Goal: Information Seeking & Learning: Learn about a topic

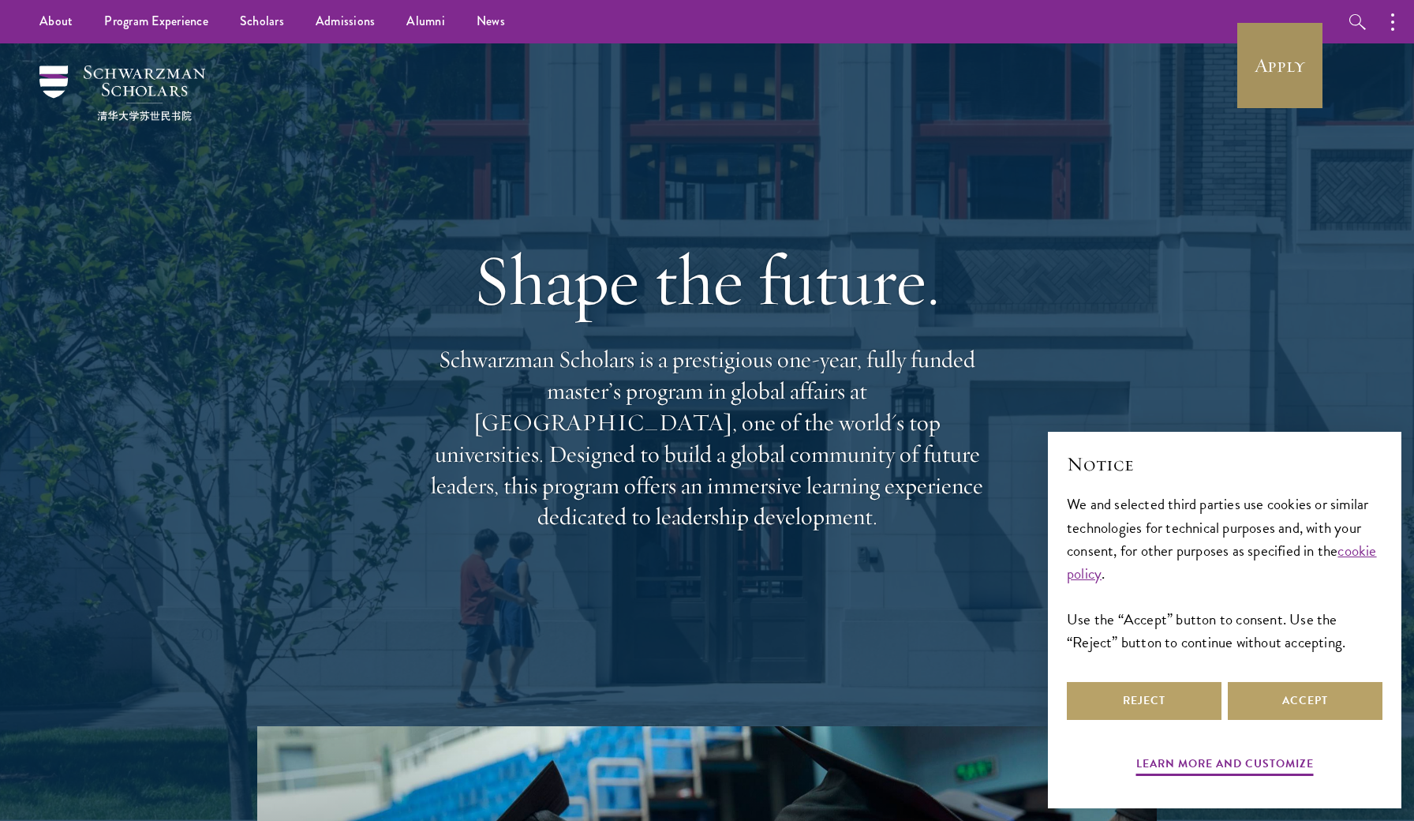
click at [1297, 69] on link "Apply" at bounding box center [1280, 65] width 88 height 88
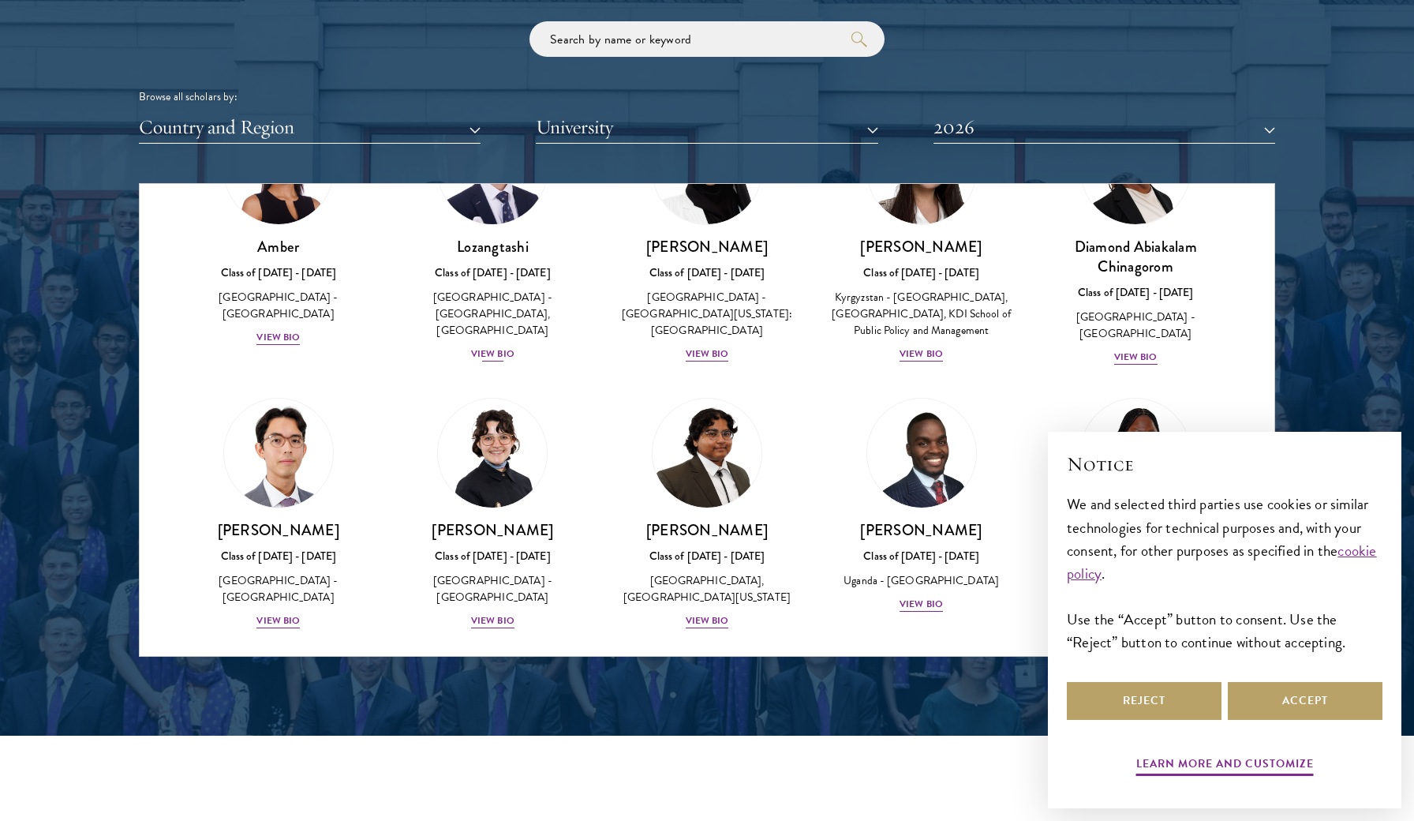
click at [495, 347] on div "View Bio" at bounding box center [492, 354] width 43 height 15
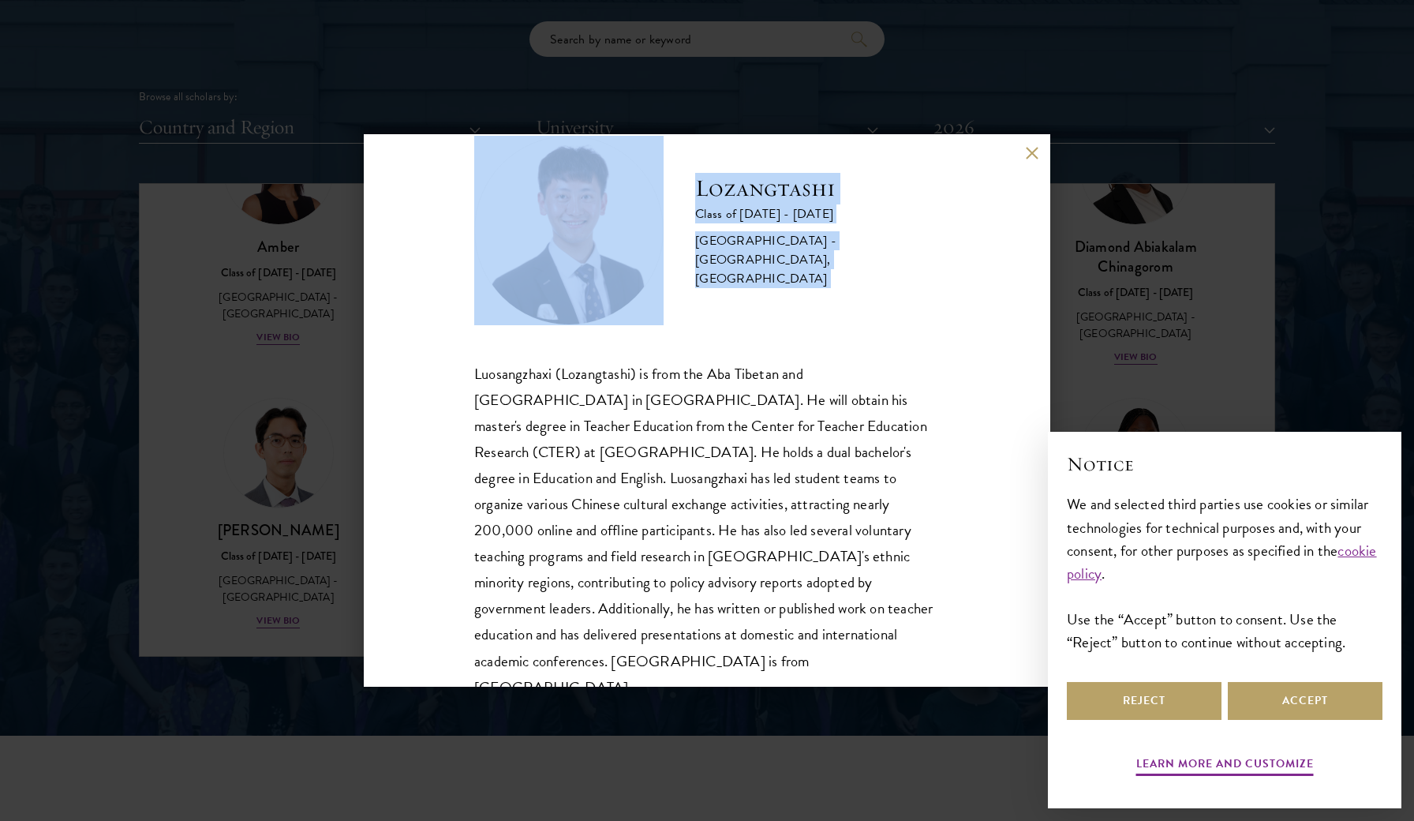
scroll to position [54, 0]
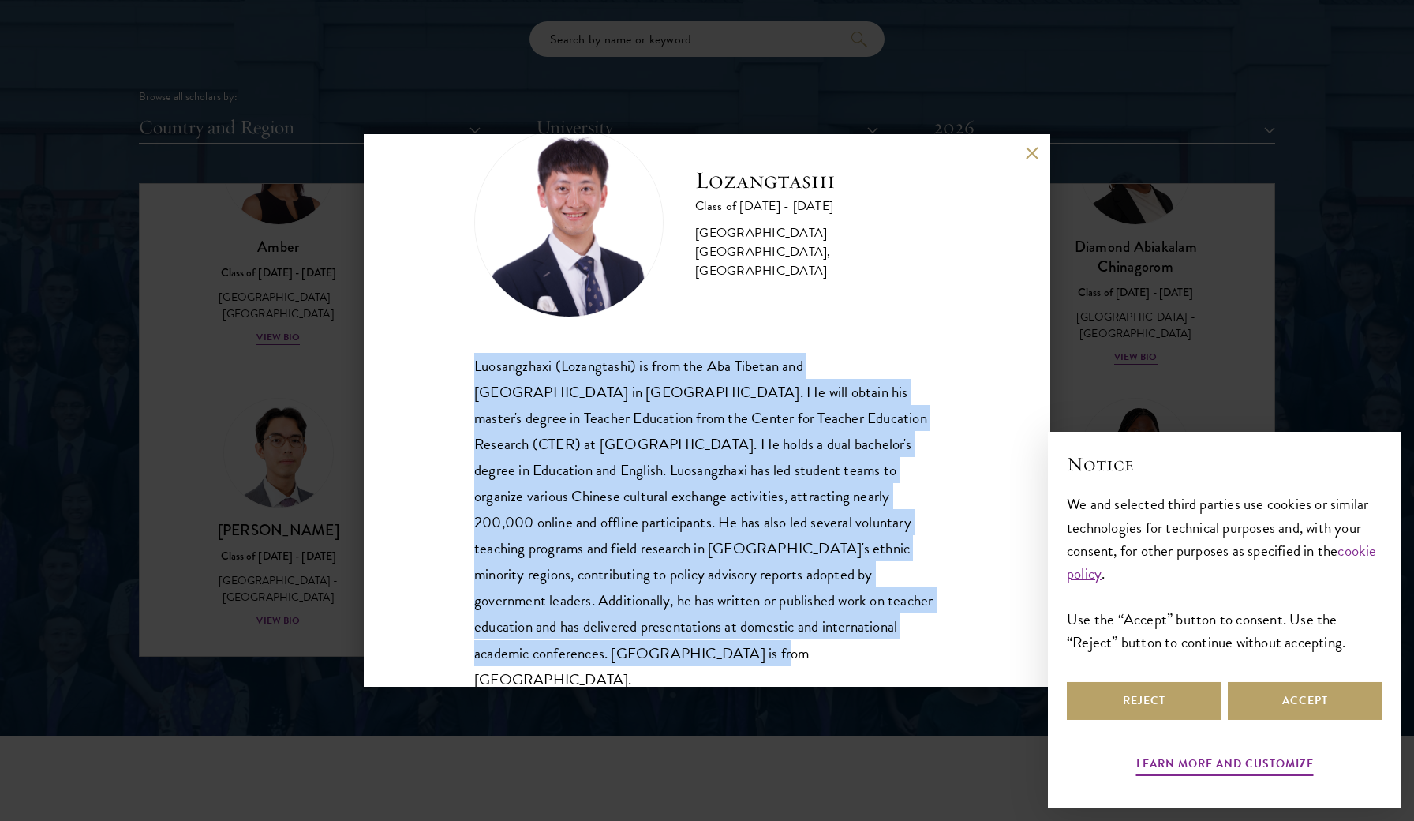
drag, startPoint x: 457, startPoint y: 411, endPoint x: 864, endPoint y: 629, distance: 461.2
click at [864, 629] on div "Lozangtashi Class of [DATE] - [DATE] [GEOGRAPHIC_DATA] - [GEOGRAPHIC_DATA], [GE…" at bounding box center [707, 410] width 687 height 553
copy div "Luosangzhaxi (Lozangtashi) is from the Aba Tibetan and [GEOGRAPHIC_DATA] in [GE…"
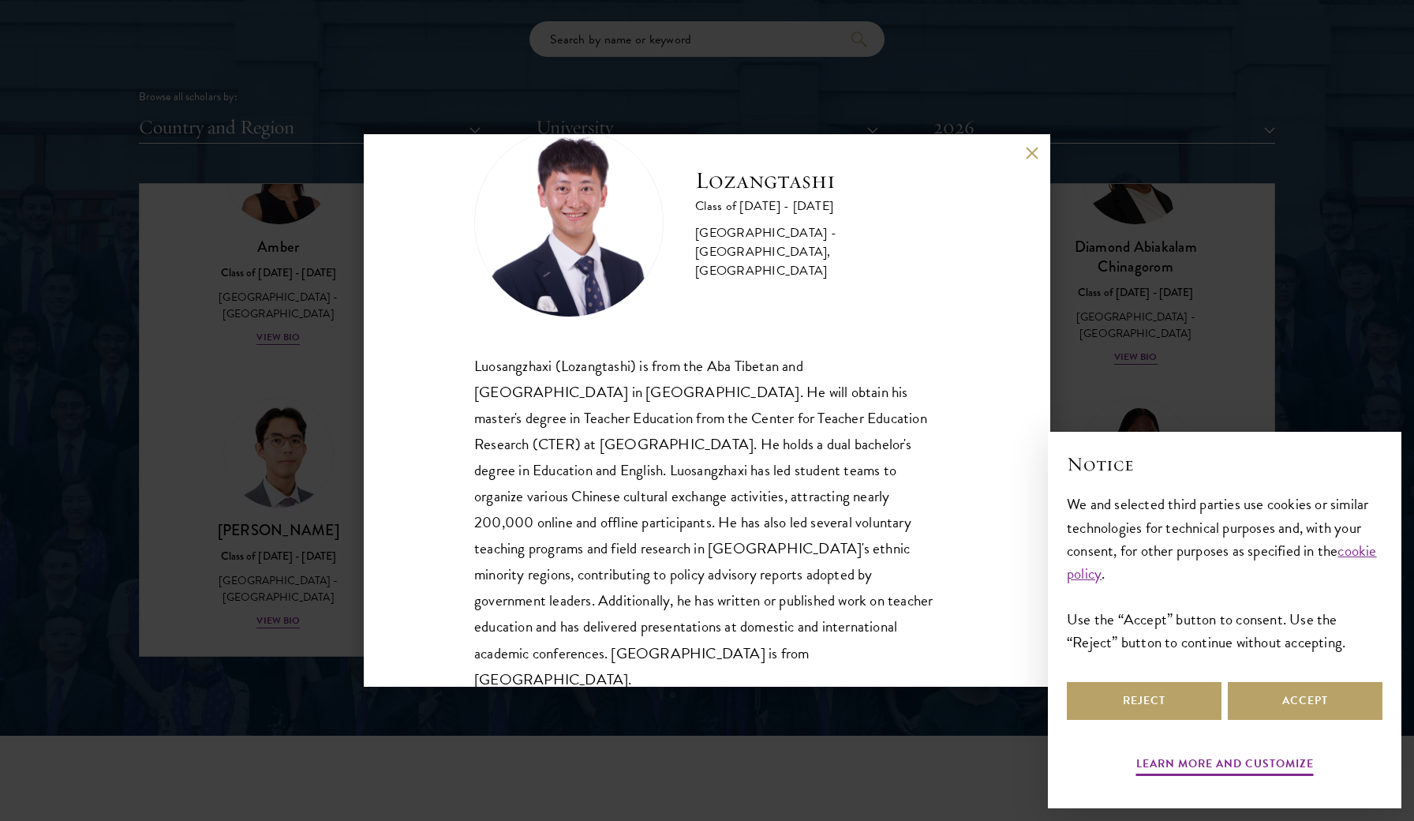
click at [1275, 369] on div "Lozangtashi Class of [DATE] - [DATE] [GEOGRAPHIC_DATA] - [GEOGRAPHIC_DATA], [GE…" at bounding box center [707, 410] width 1414 height 821
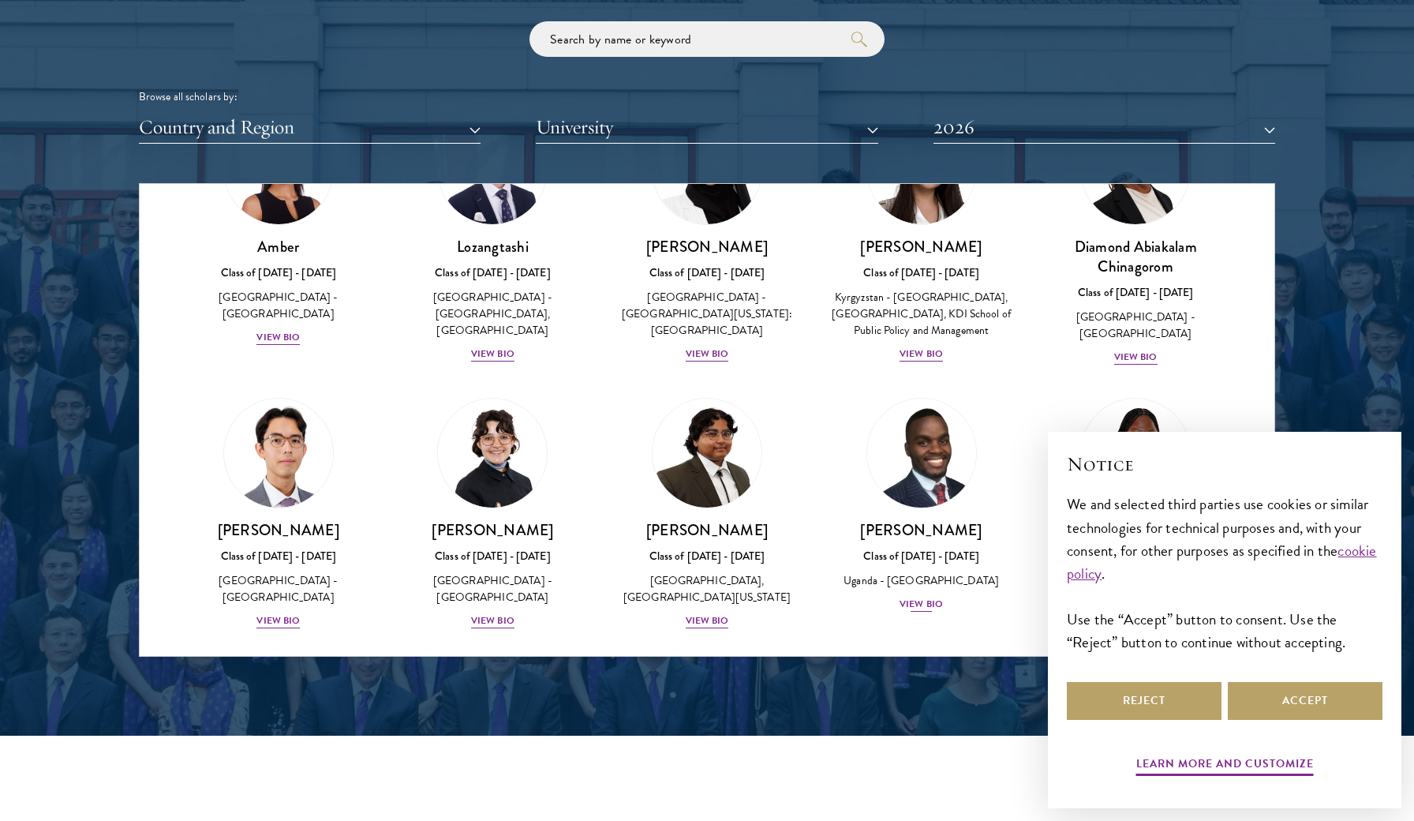
click at [932, 612] on div "View Bio" at bounding box center [921, 604] width 43 height 15
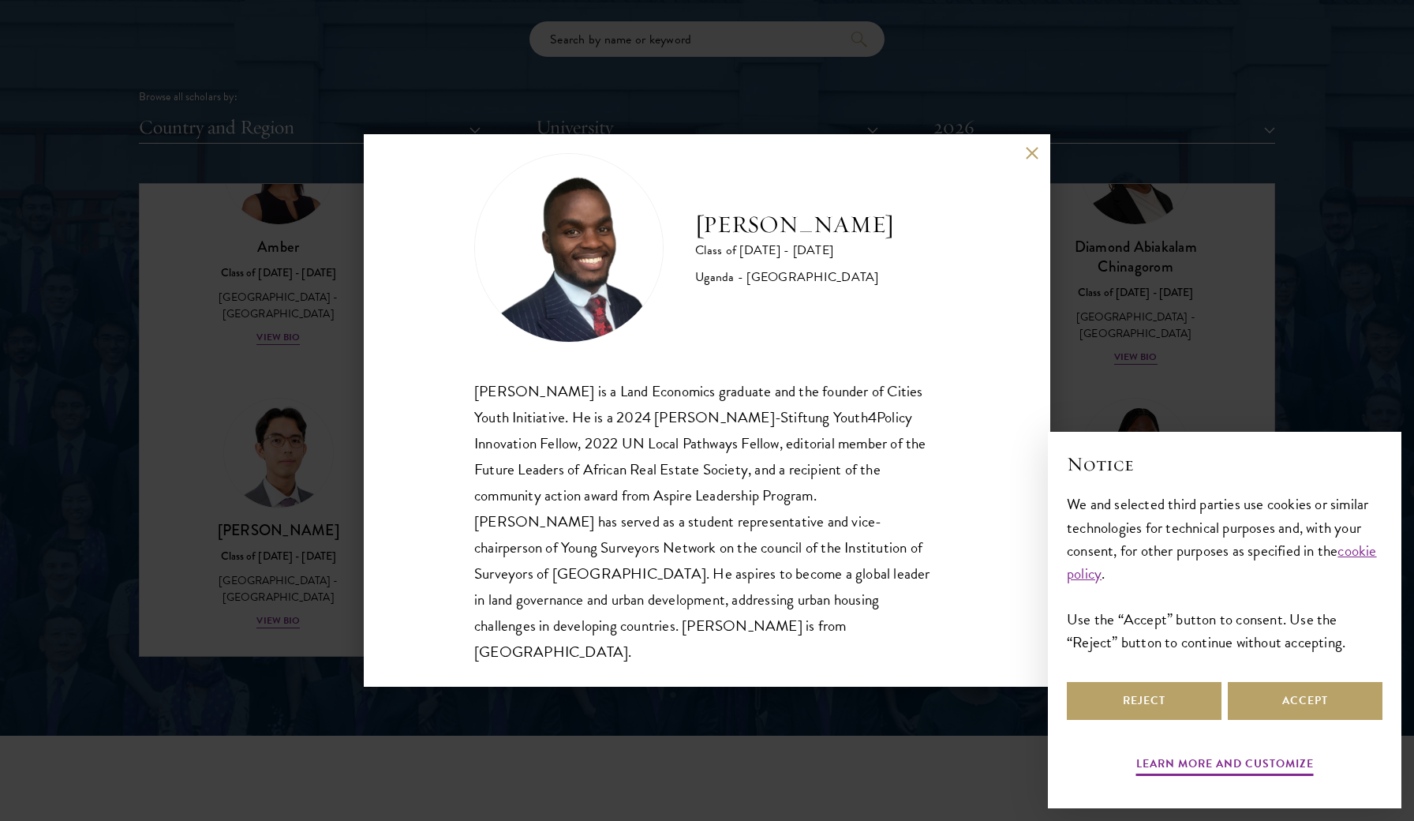
scroll to position [28, 0]
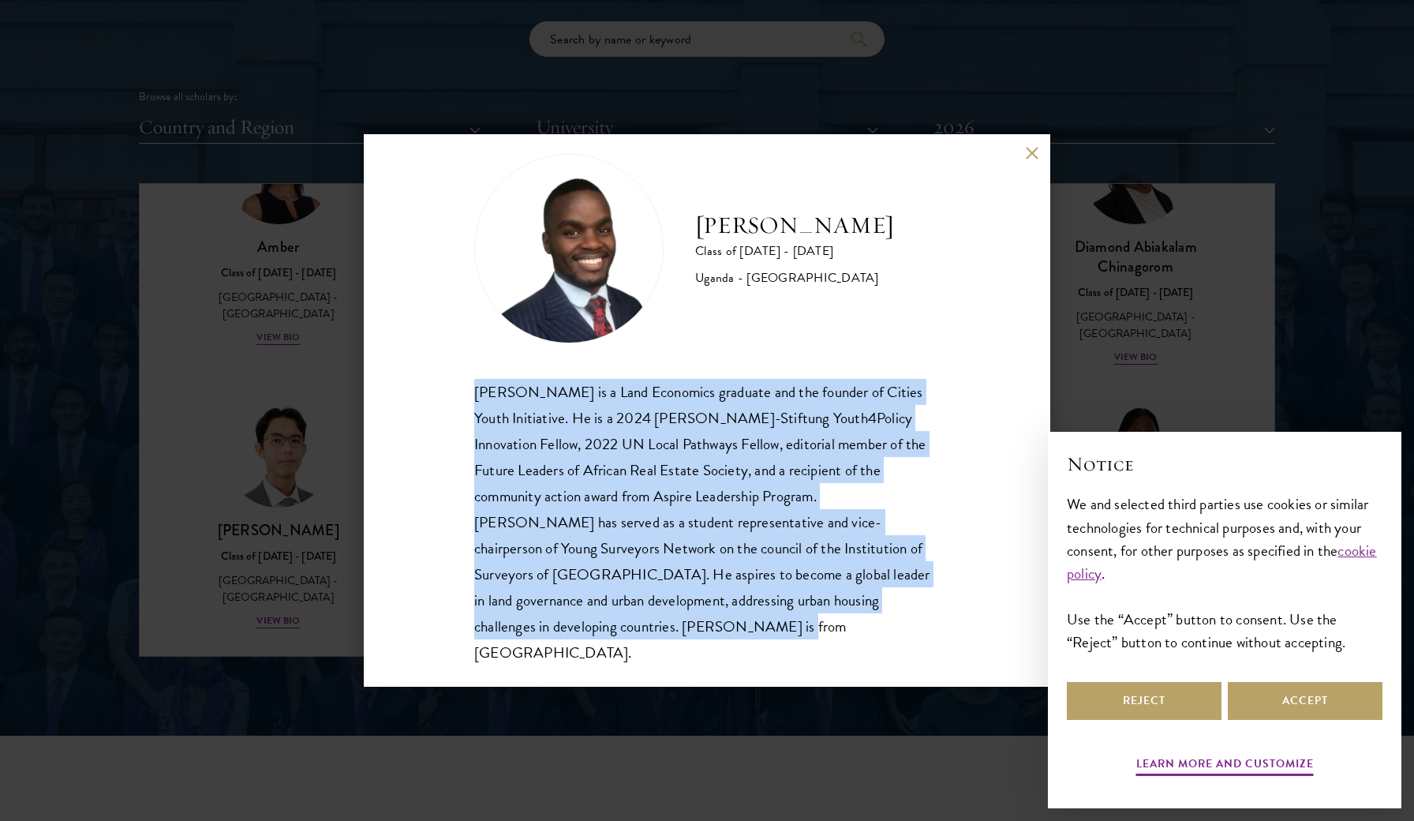
drag, startPoint x: 687, startPoint y: 630, endPoint x: 457, endPoint y: 360, distance: 354.5
click at [457, 360] on div "[PERSON_NAME] Class of [DATE] - [DATE] [GEOGRAPHIC_DATA] - [GEOGRAPHIC_DATA] [G…" at bounding box center [707, 410] width 687 height 553
copy div "[PERSON_NAME] is a Land Economics graduate and the founder of Cities Youth Init…"
click at [1034, 148] on button at bounding box center [1031, 152] width 13 height 13
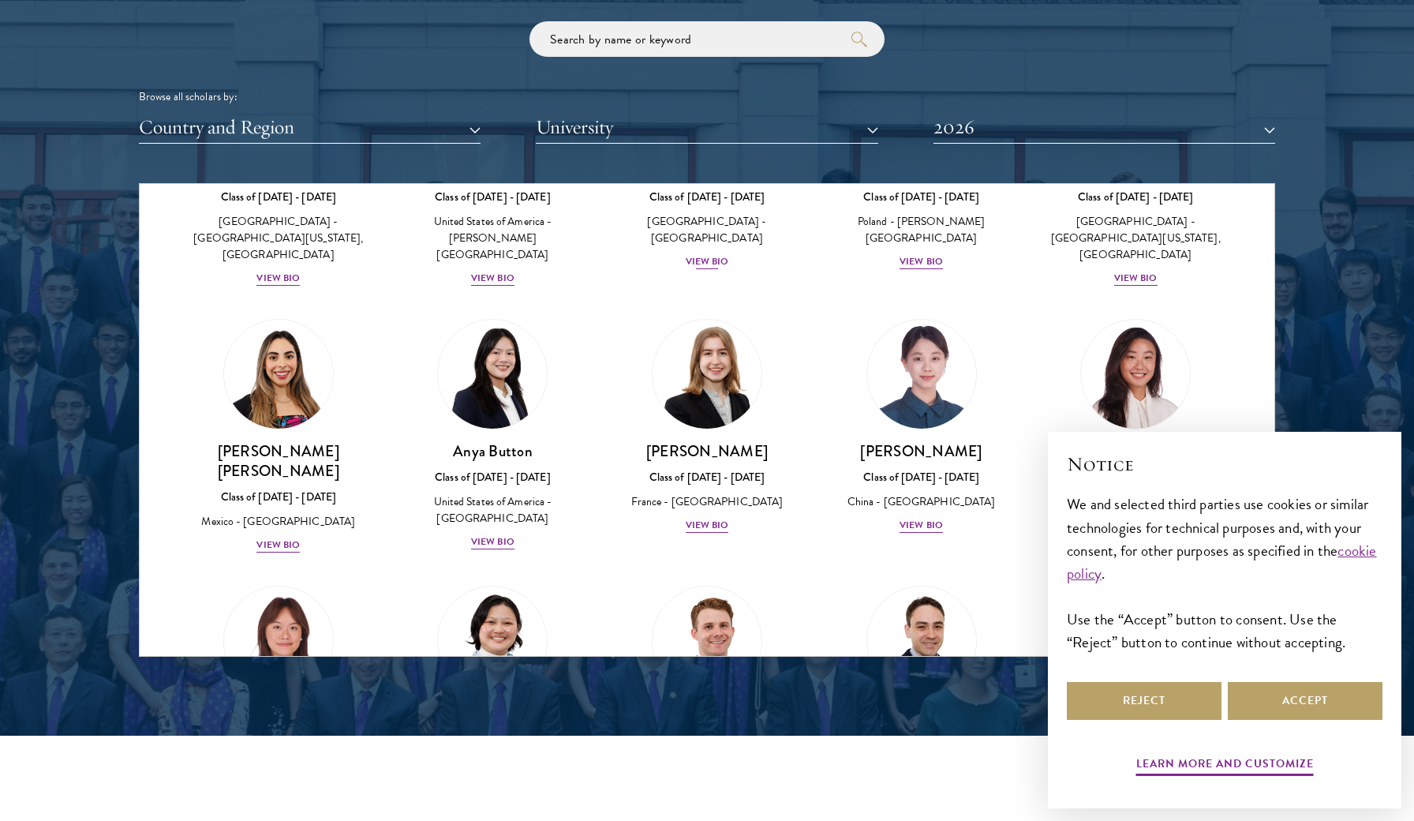
scroll to position [1181, 0]
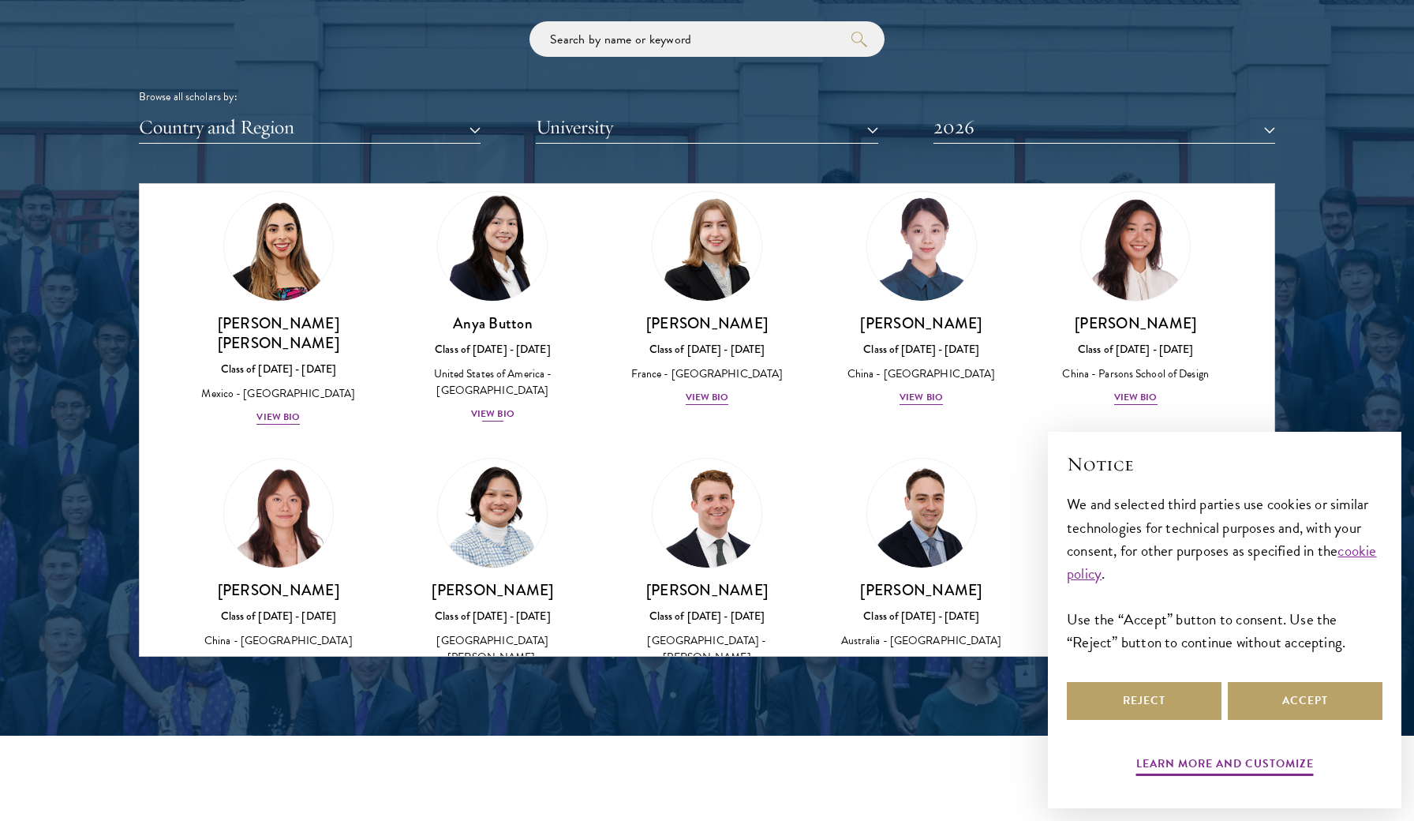
click at [502, 407] on div "View Bio" at bounding box center [492, 414] width 43 height 15
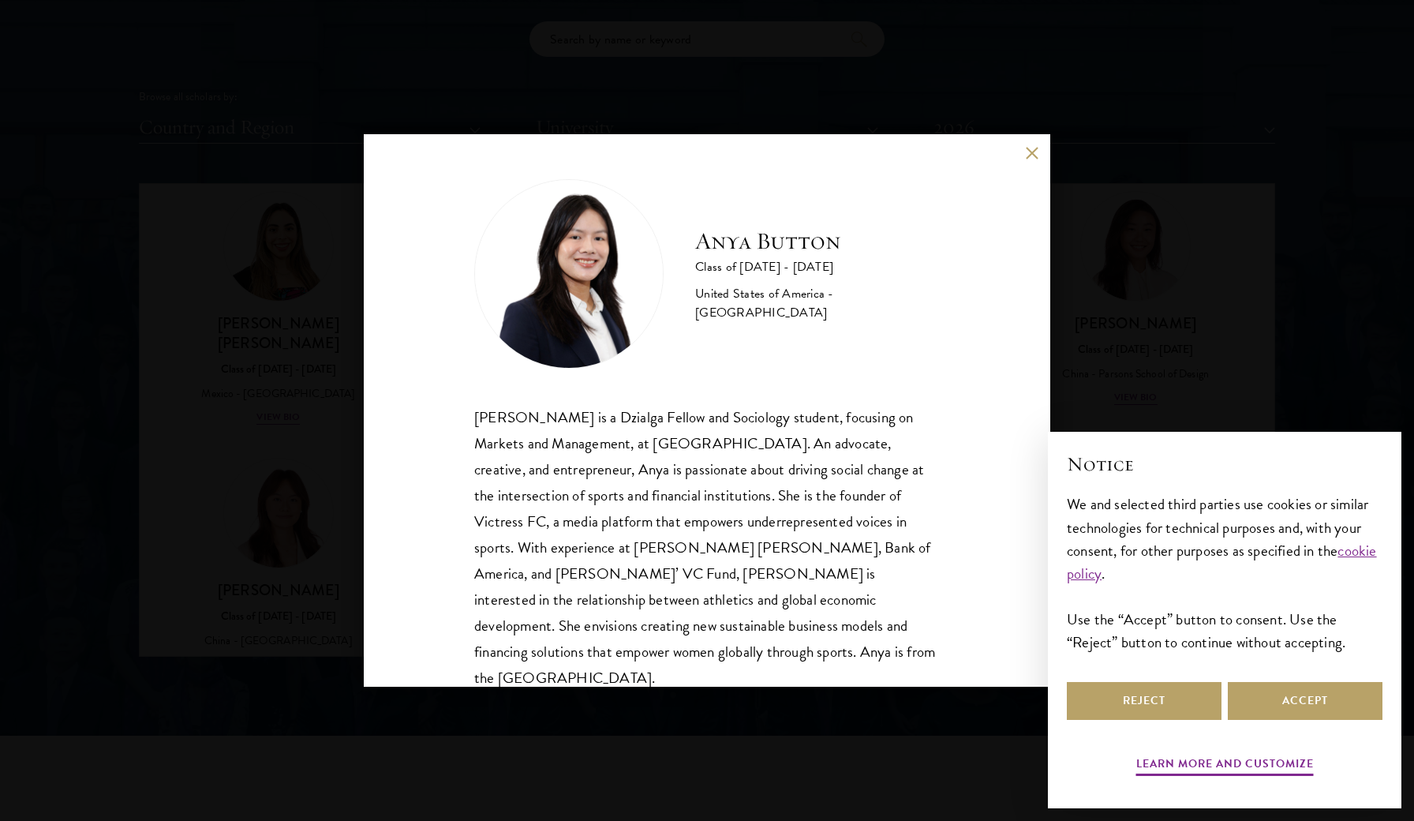
scroll to position [2, 0]
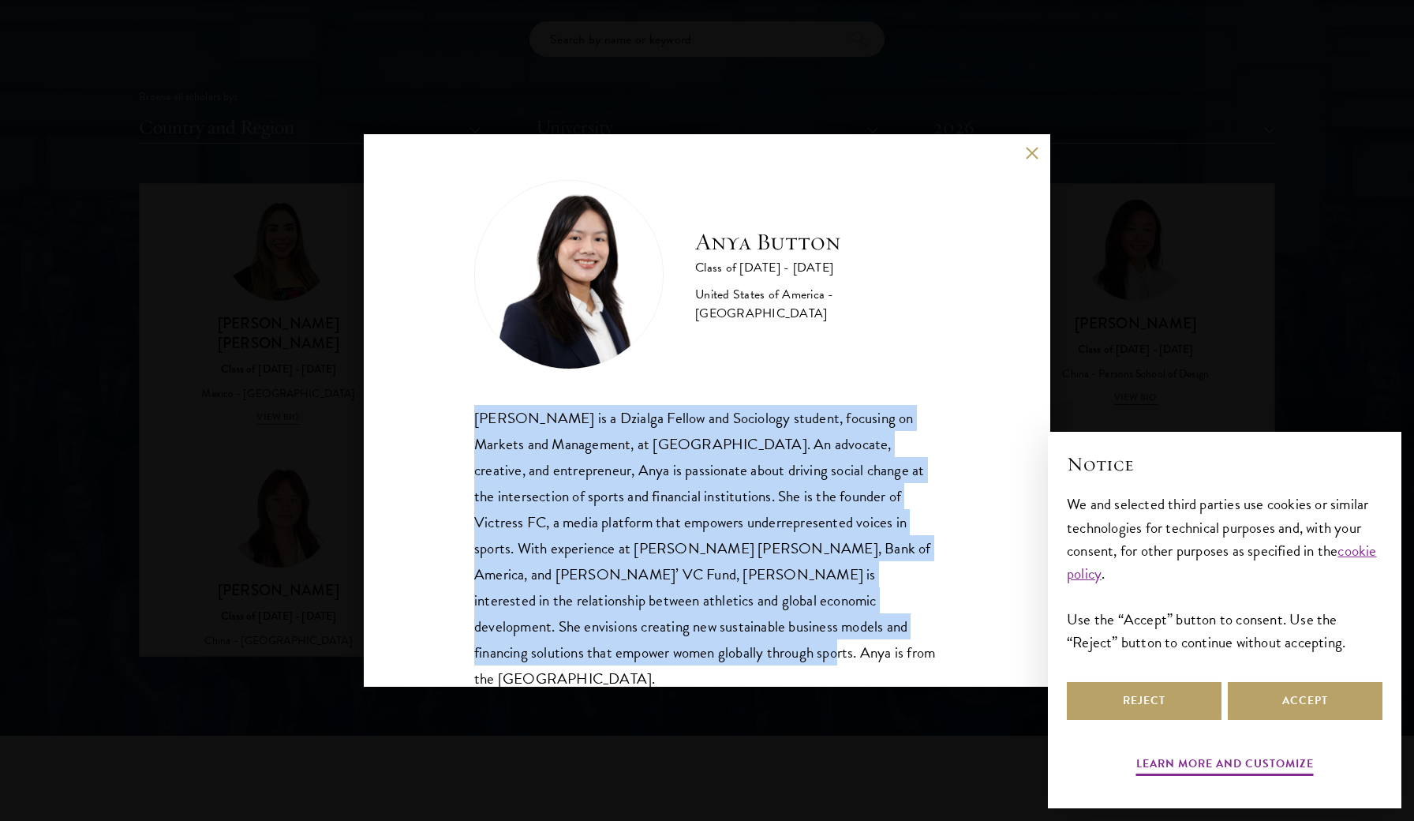
drag, startPoint x: 940, startPoint y: 633, endPoint x: 377, endPoint y: 401, distance: 608.8
click at [377, 401] on div "Anya Button Class of [DATE] - [DATE] [GEOGRAPHIC_DATA] - [GEOGRAPHIC_DATA] [PER…" at bounding box center [707, 410] width 687 height 553
copy div "[PERSON_NAME] is a Dzialga Fellow and Sociology student, focusing on Markets an…"
